Goal: Information Seeking & Learning: Check status

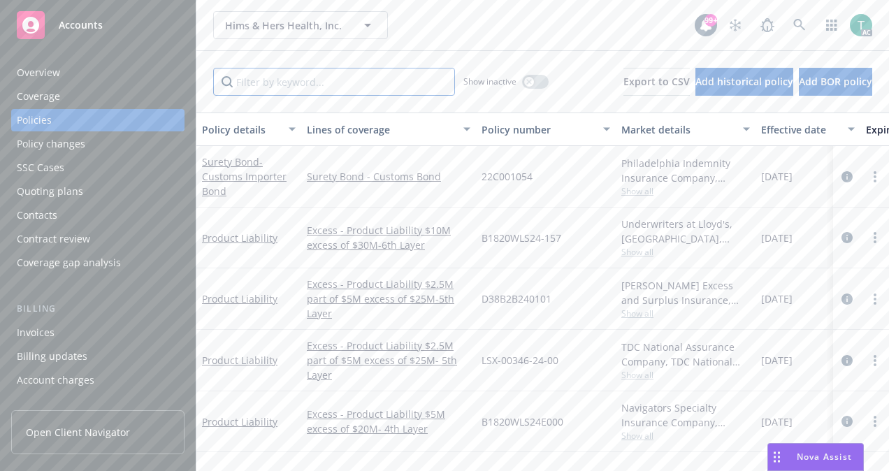
click at [309, 89] on input "Filter by keyword..." at bounding box center [334, 82] width 242 height 28
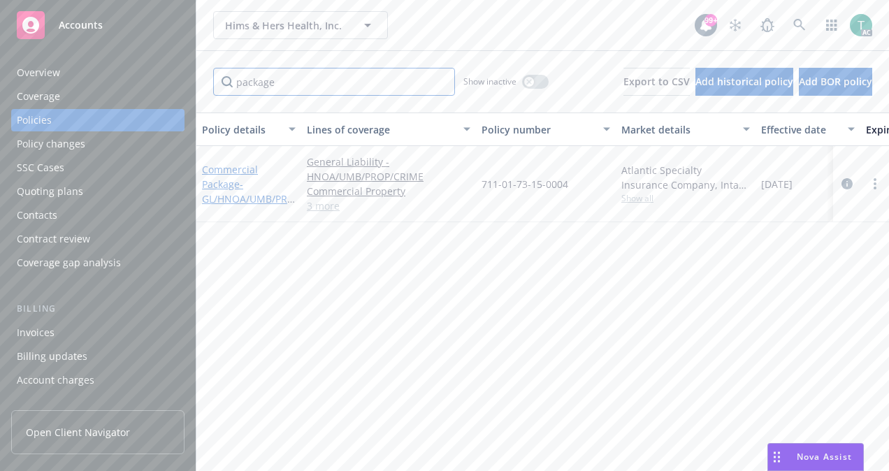
type input "package"
click at [242, 171] on link "Commercial Package - GL/HNOA/UMB/PROP/Crime" at bounding box center [248, 191] width 93 height 57
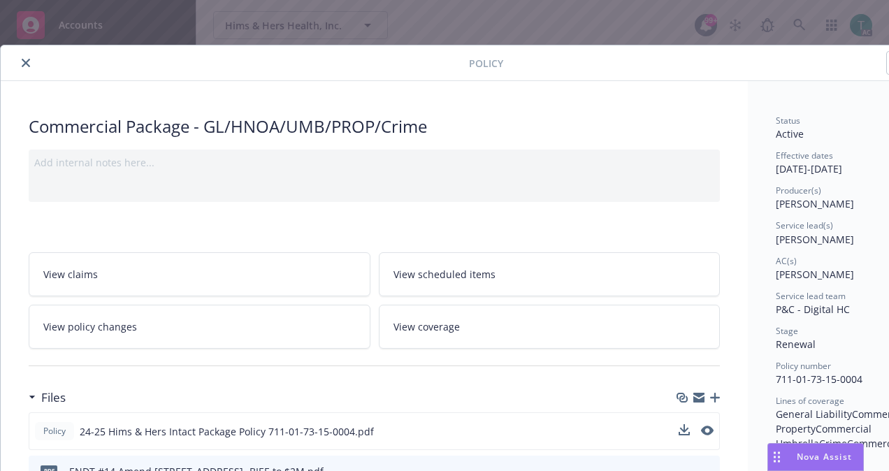
click at [712, 424] on button at bounding box center [707, 431] width 13 height 15
click at [709, 429] on icon "preview file" at bounding box center [706, 431] width 13 height 10
click at [25, 60] on icon "close" at bounding box center [26, 63] width 8 height 8
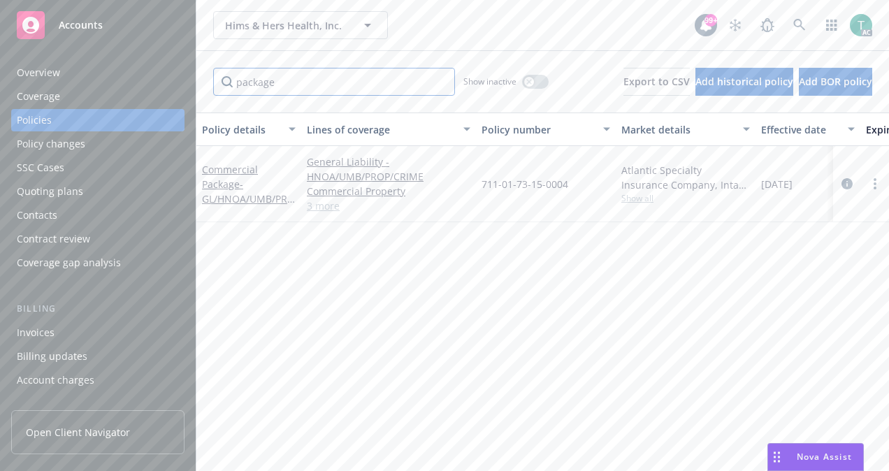
drag, startPoint x: 288, startPoint y: 89, endPoint x: 48, endPoint y: 82, distance: 240.6
click at [48, 82] on div "Accounts Overview Coverage Policies Policy changes SSC Cases Quoting plans Cont…" at bounding box center [444, 235] width 889 height 471
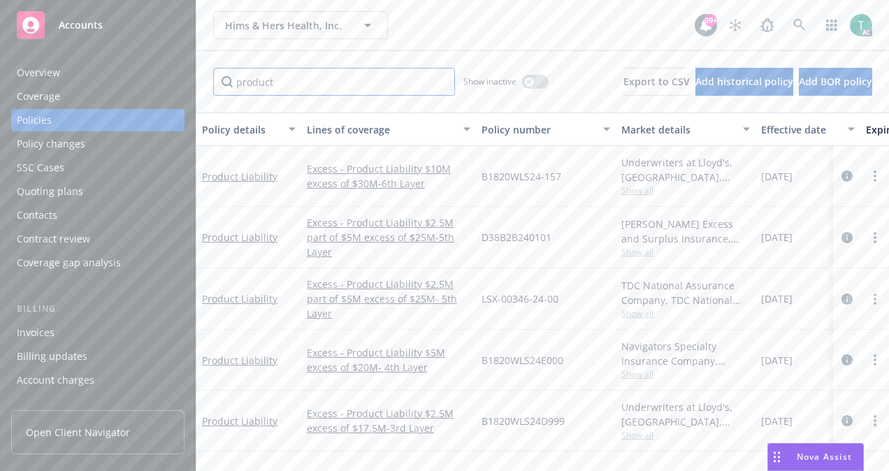
type input "product"
click at [275, 71] on input "product" at bounding box center [334, 82] width 242 height 28
click at [305, 79] on input "product" at bounding box center [334, 82] width 242 height 28
